Goal: Information Seeking & Learning: Check status

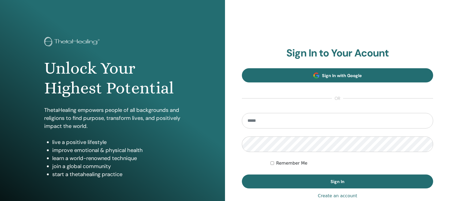
click at [294, 79] on link "Sign In with Google" at bounding box center [337, 75] width 191 height 14
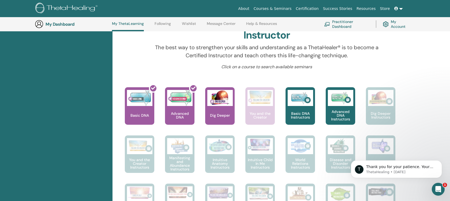
scroll to position [172, 0]
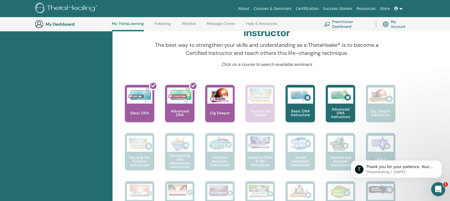
click at [438, 184] on div "Open Intercom Messenger" at bounding box center [437, 189] width 18 height 18
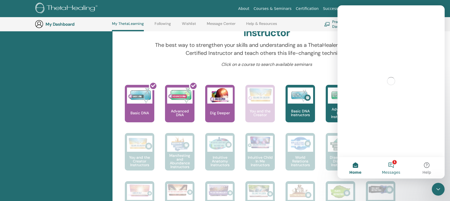
scroll to position [0, 0]
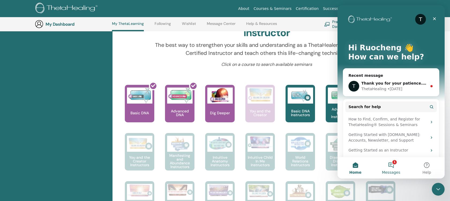
click at [393, 166] on button "1 Messages" at bounding box center [391, 167] width 36 height 21
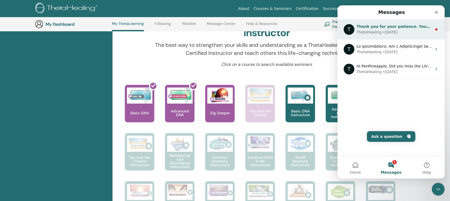
click at [406, 22] on div "T Thank you for your patience. Your name has now been updated per your request.…" at bounding box center [390, 30] width 107 height 20
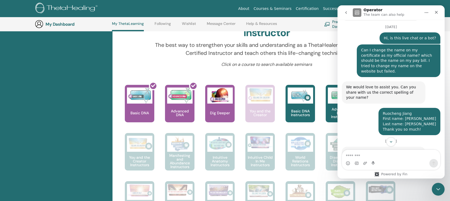
scroll to position [266, 0]
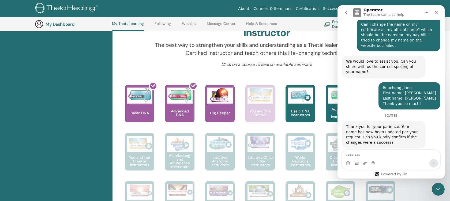
click at [379, 158] on textarea "Message…" at bounding box center [391, 154] width 98 height 9
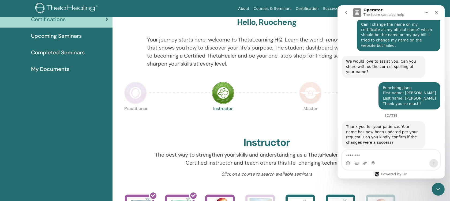
scroll to position [0, 0]
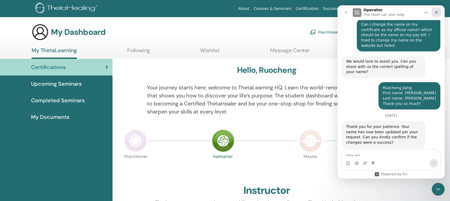
click at [438, 12] on icon "Close" at bounding box center [436, 12] width 4 height 4
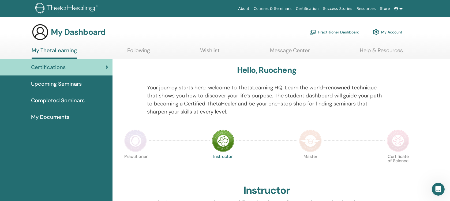
scroll to position [266, 0]
click at [72, 123] on link "My Documents" at bounding box center [56, 117] width 112 height 17
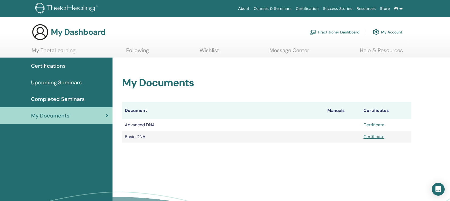
click at [382, 126] on link "Certificate" at bounding box center [373, 125] width 21 height 6
click at [374, 138] on link "Certificate" at bounding box center [373, 137] width 21 height 6
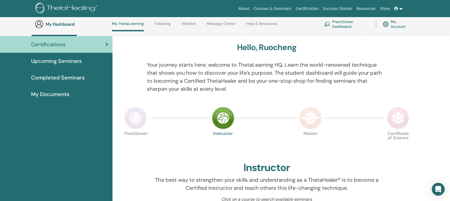
scroll to position [119, 0]
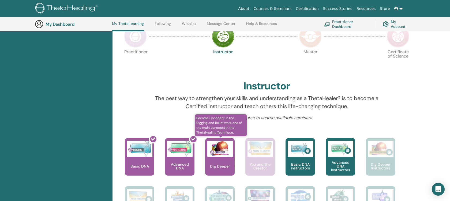
click at [216, 157] on img at bounding box center [219, 149] width 25 height 16
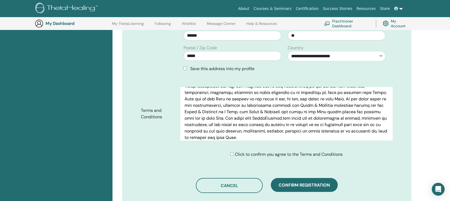
scroll to position [210, 0]
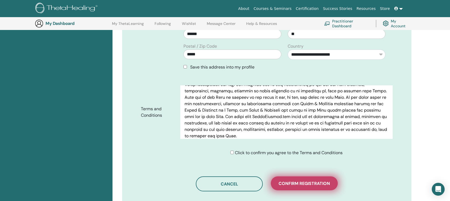
click at [290, 182] on span "Confirm registration" at bounding box center [303, 184] width 51 height 6
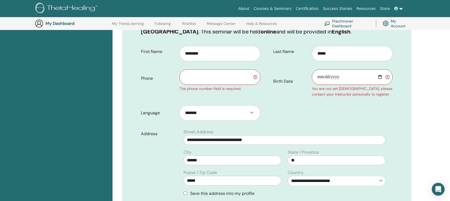
scroll to position [80, 0]
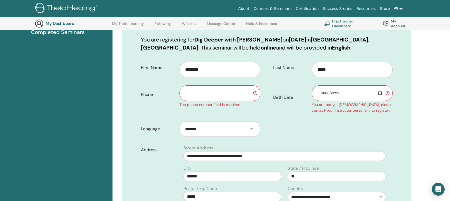
click at [224, 97] on input "text" at bounding box center [219, 93] width 81 height 16
type input "**********"
click at [337, 89] on input "Birth Date" at bounding box center [352, 93] width 81 height 16
type input "**********"
click at [371, 118] on form "**********" at bounding box center [267, 180] width 260 height 245
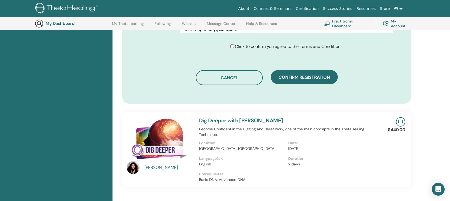
scroll to position [323, 0]
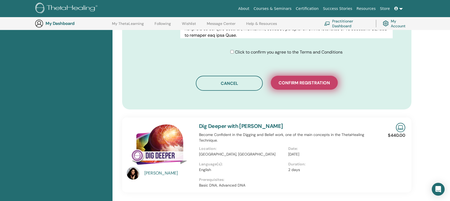
click at [314, 87] on button "Confirm registration" at bounding box center [304, 83] width 67 height 14
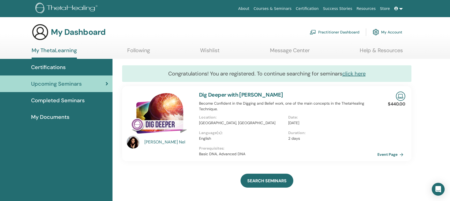
click at [69, 11] on img at bounding box center [67, 9] width 64 height 12
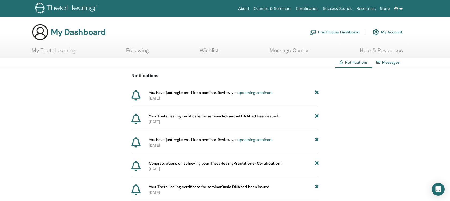
click at [386, 28] on link "My Account" at bounding box center [387, 32] width 30 height 12
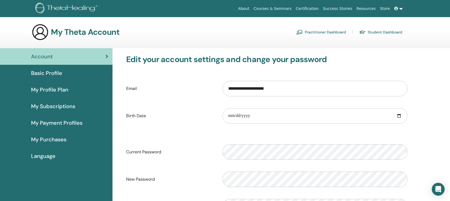
click at [55, 74] on span "Basic Profile" at bounding box center [46, 73] width 31 height 8
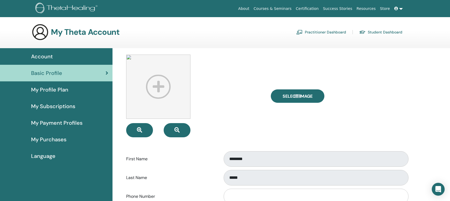
click at [312, 7] on link "Certification" at bounding box center [306, 9] width 27 height 10
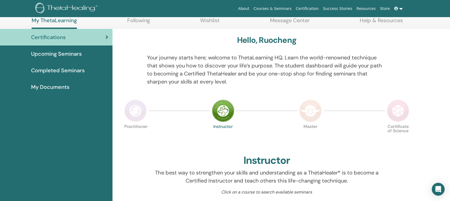
scroll to position [32, 0]
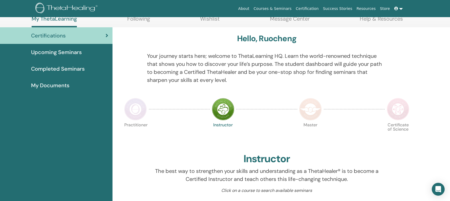
click at [90, 88] on div "My Documents" at bounding box center [56, 85] width 104 height 8
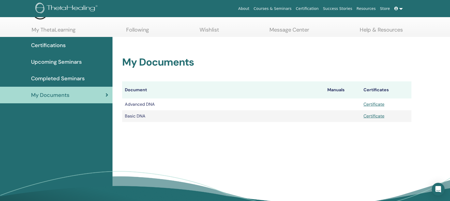
scroll to position [25, 0]
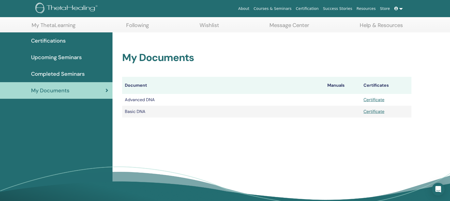
click at [369, 99] on link "Certificate" at bounding box center [373, 100] width 21 height 6
click at [399, 12] on link at bounding box center [398, 9] width 13 height 10
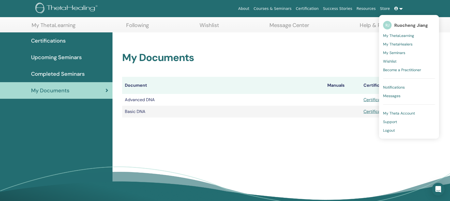
click at [396, 88] on span "Notifications" at bounding box center [394, 87] width 22 height 5
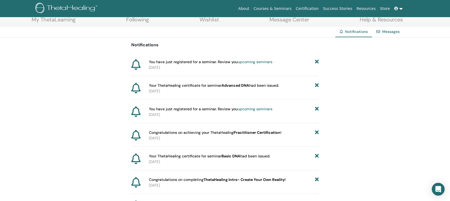
scroll to position [33, 0]
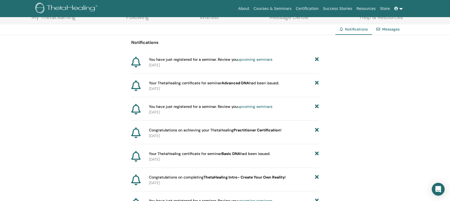
click at [267, 82] on span "Your ThetaHealing certificate for seminar Advanced DNA had been issued." at bounding box center [214, 83] width 130 height 6
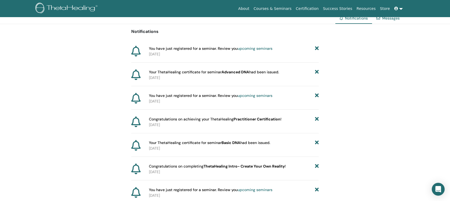
scroll to position [0, 0]
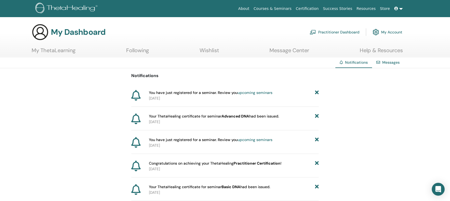
click at [71, 10] on img at bounding box center [67, 9] width 64 height 12
click at [440, 186] on icon "Open Intercom Messenger" at bounding box center [438, 189] width 6 height 7
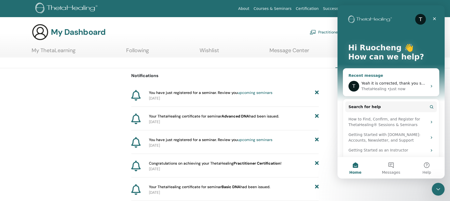
click at [401, 84] on span "Yeah it is corrected, thank you so much, have a great day!" at bounding box center [416, 83] width 110 height 4
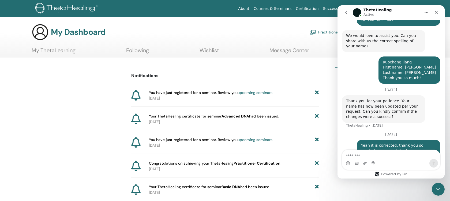
scroll to position [294, 0]
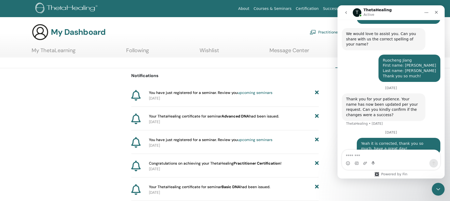
click at [55, 15] on link at bounding box center [64, 8] width 70 height 15
